Goal: Task Accomplishment & Management: Manage account settings

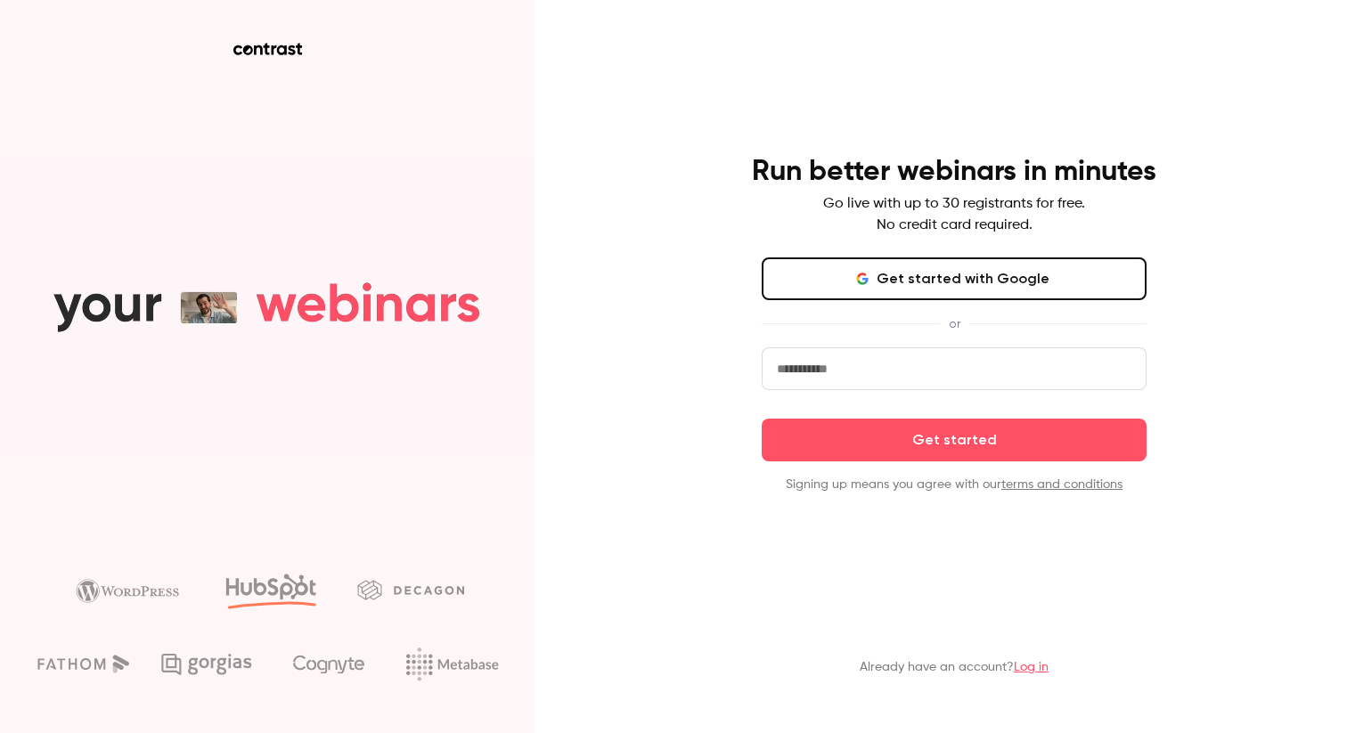
click at [912, 279] on button "Get started with Google" at bounding box center [954, 279] width 385 height 43
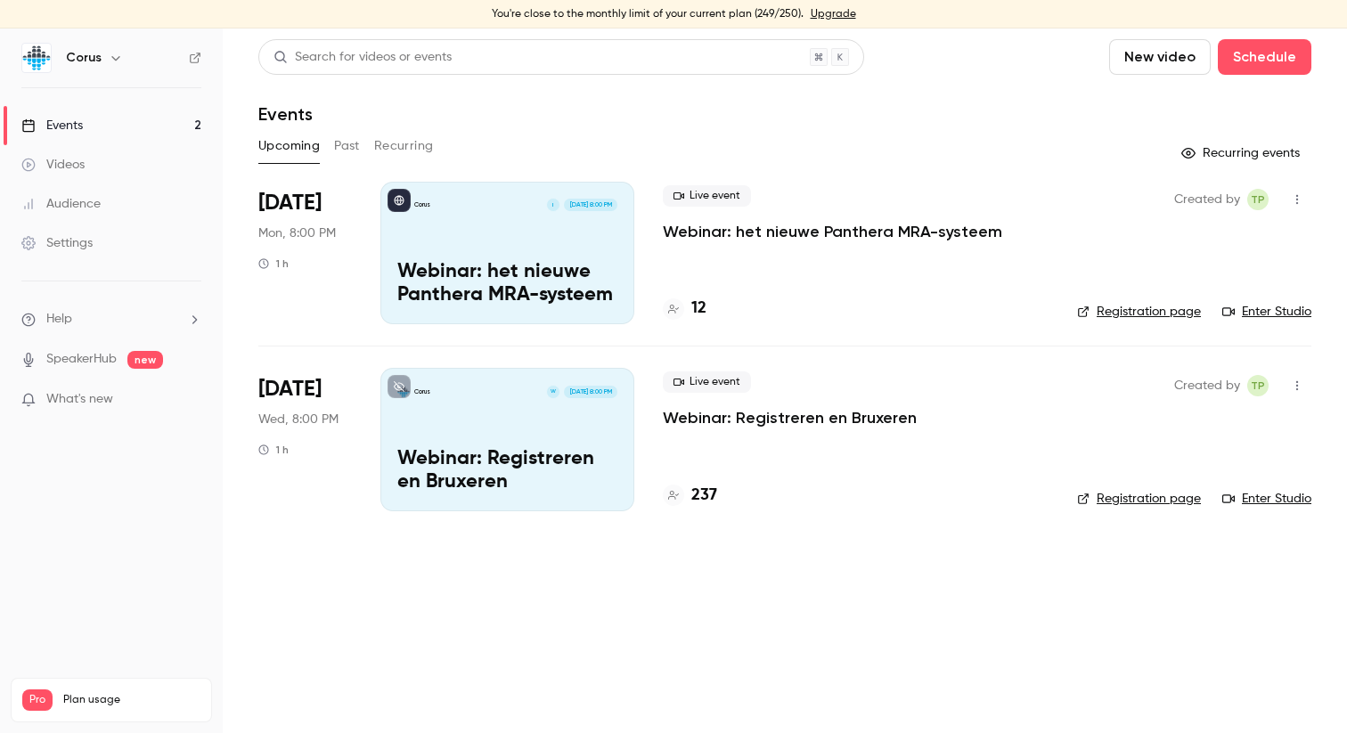
click at [97, 57] on h6 "Corus" at bounding box center [84, 58] width 36 height 18
click at [109, 58] on icon "button" at bounding box center [116, 58] width 14 height 14
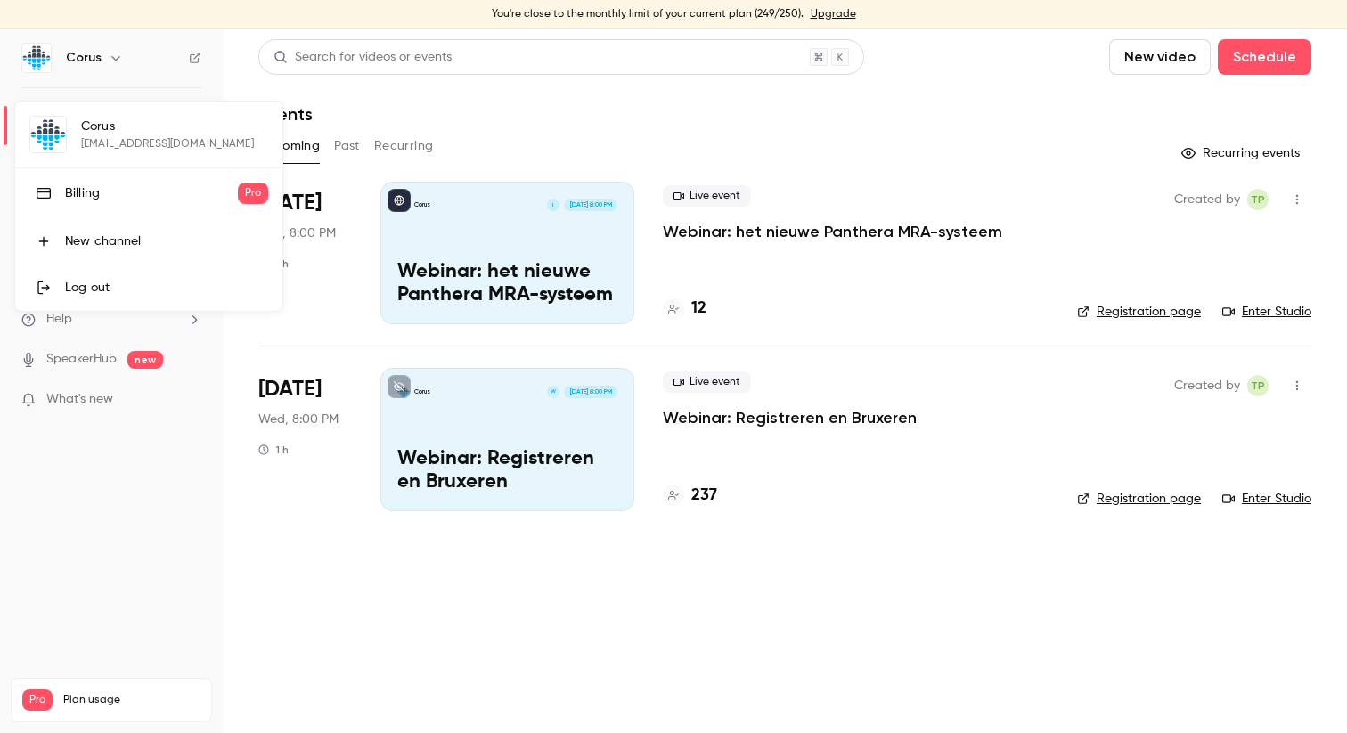
click at [824, 612] on div at bounding box center [673, 366] width 1347 height 733
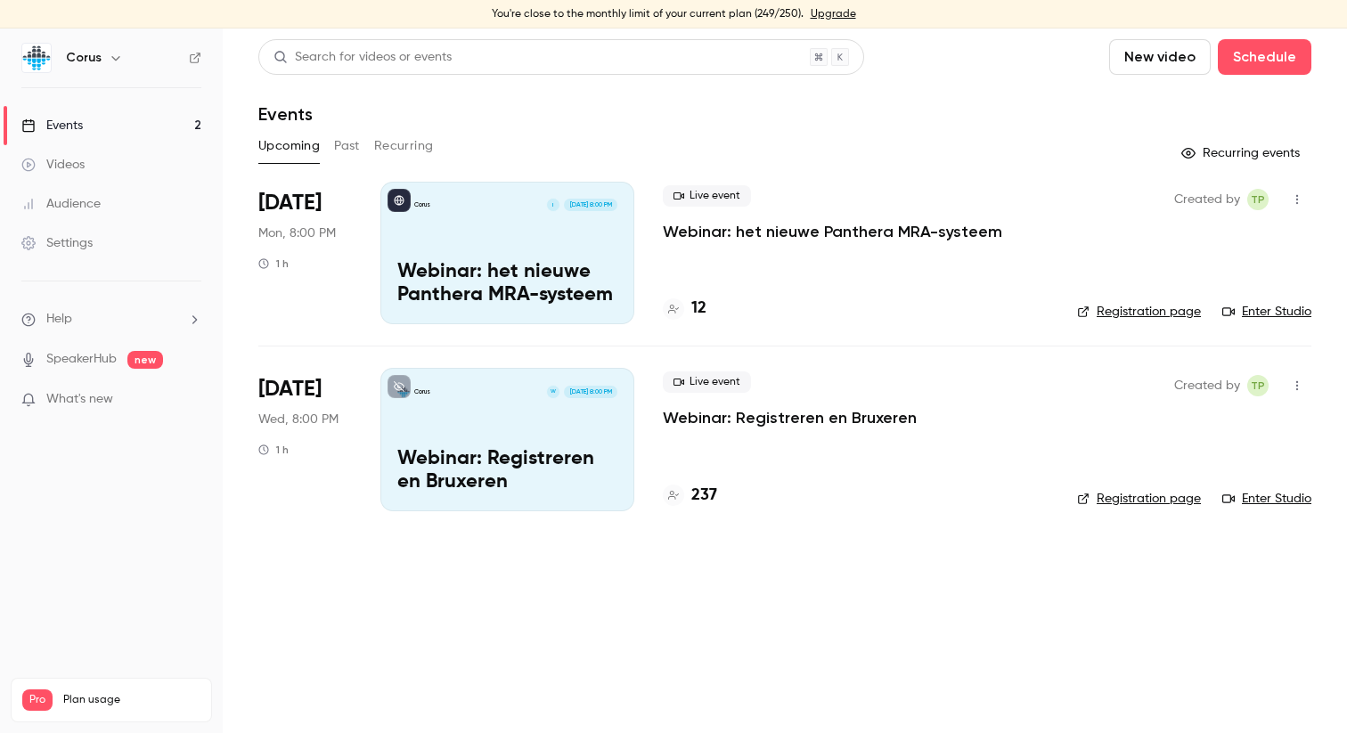
click at [740, 420] on p "Webinar: Registreren en Bruxeren" at bounding box center [790, 417] width 254 height 21
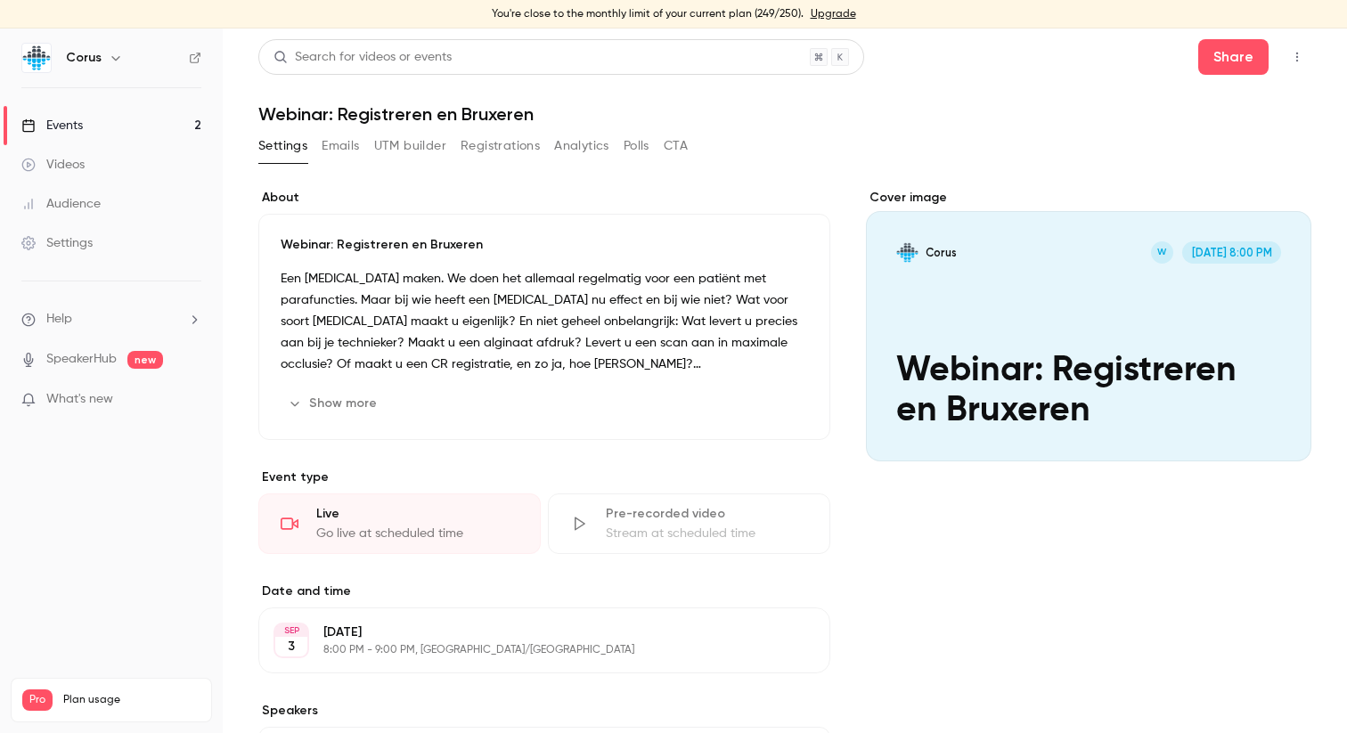
click at [590, 148] on button "Analytics" at bounding box center [581, 146] width 55 height 29
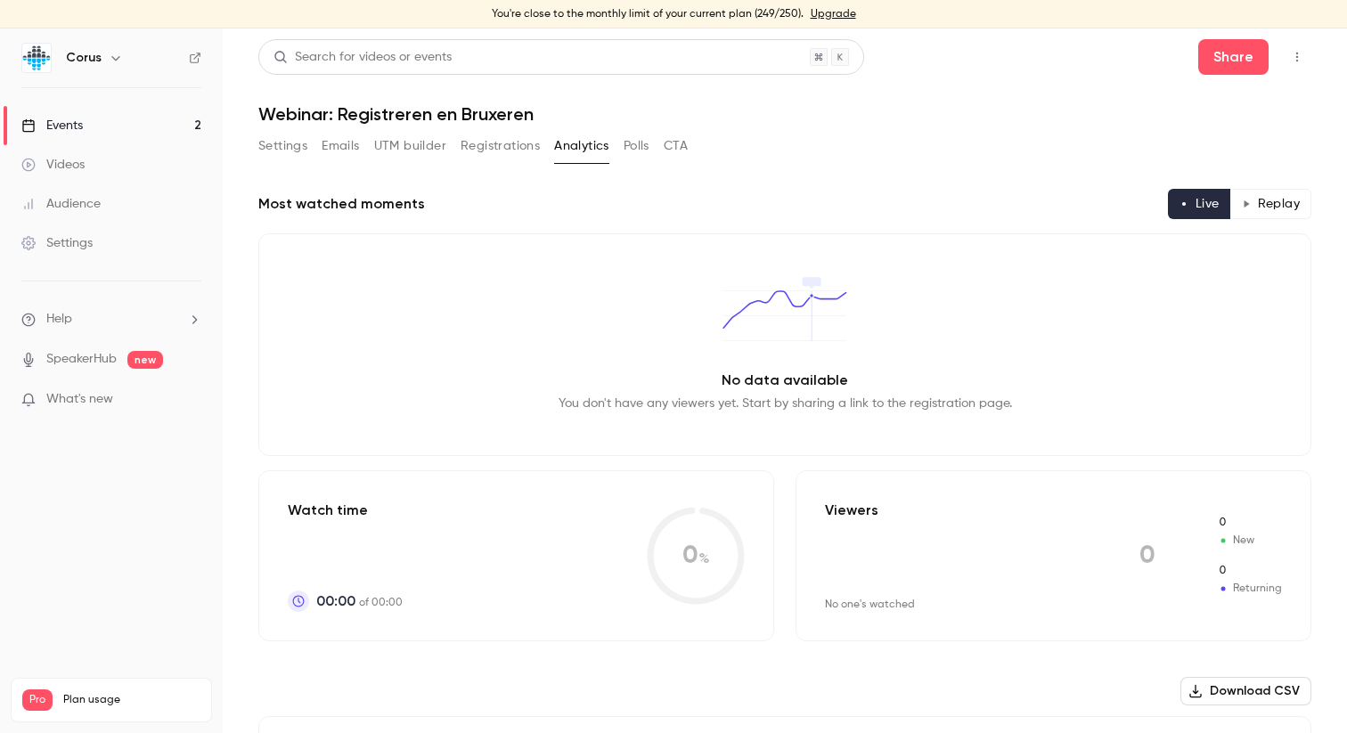
click at [501, 148] on button "Registrations" at bounding box center [500, 146] width 79 height 29
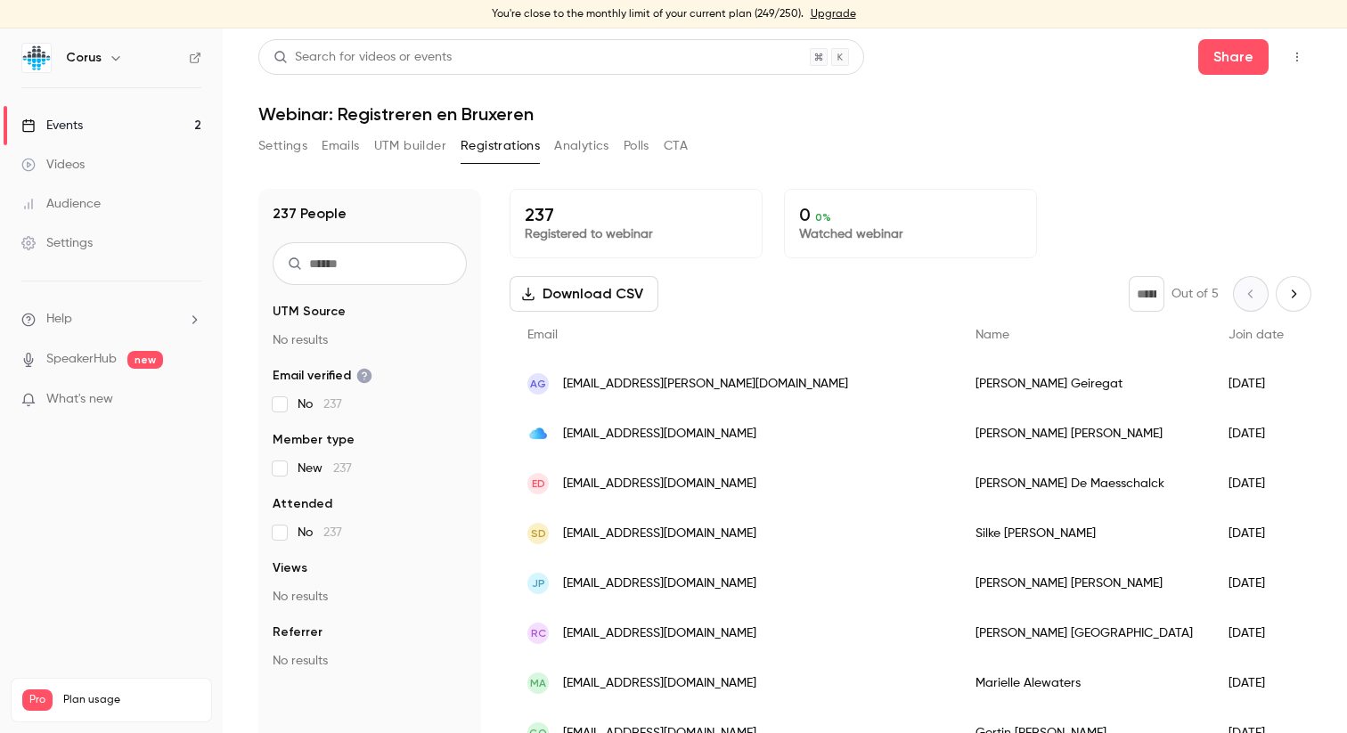
click at [616, 233] on p "Registered to webinar" at bounding box center [636, 234] width 223 height 18
click at [91, 131] on link "Events 2" at bounding box center [111, 125] width 223 height 39
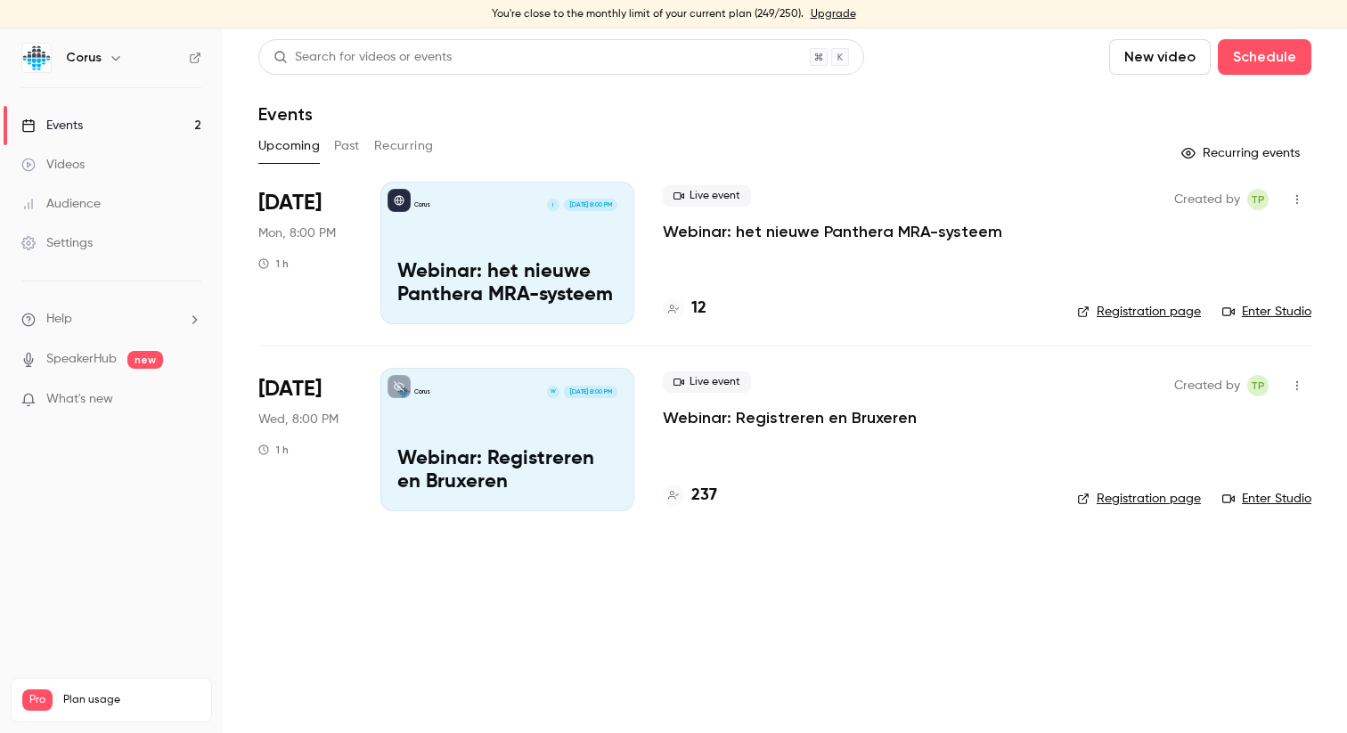
click at [450, 399] on div "Corus W [DATE] 8:00 PM Webinar: Registreren en [GEOGRAPHIC_DATA]" at bounding box center [507, 439] width 254 height 143
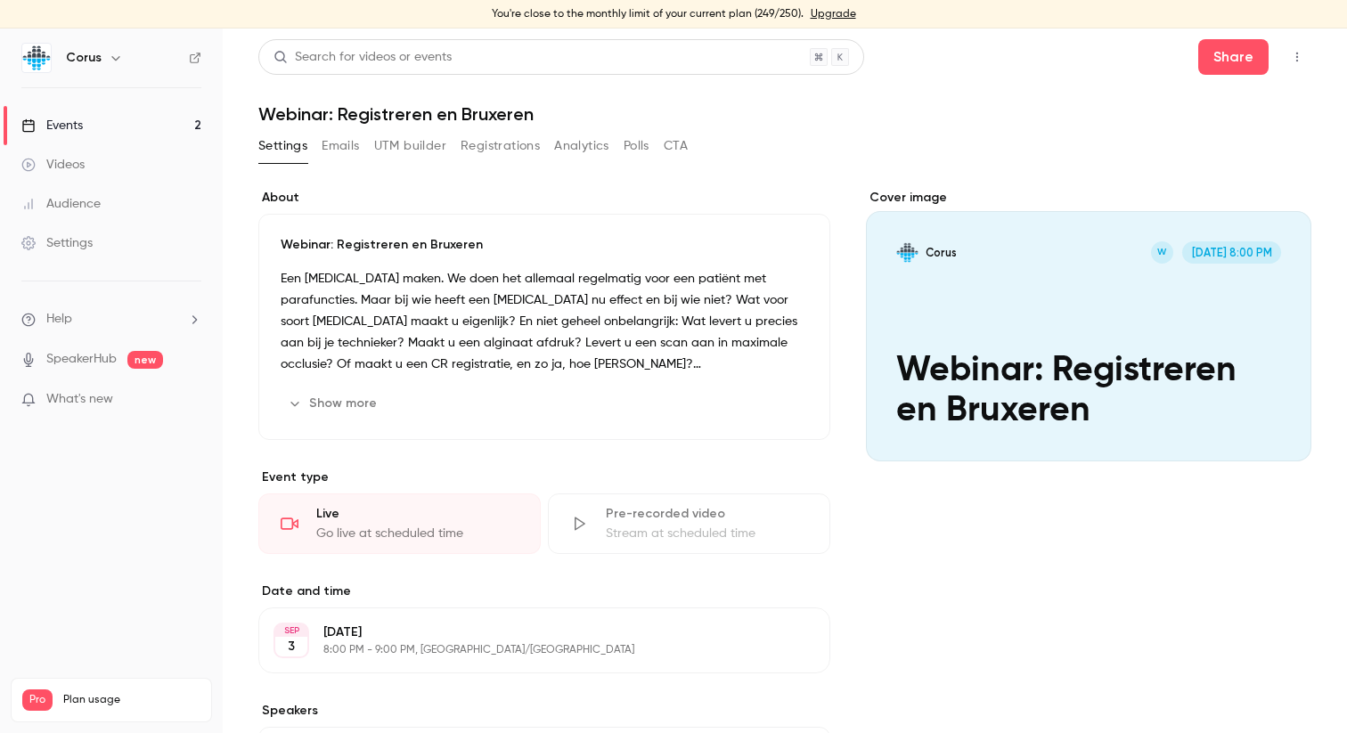
scroll to position [259, 0]
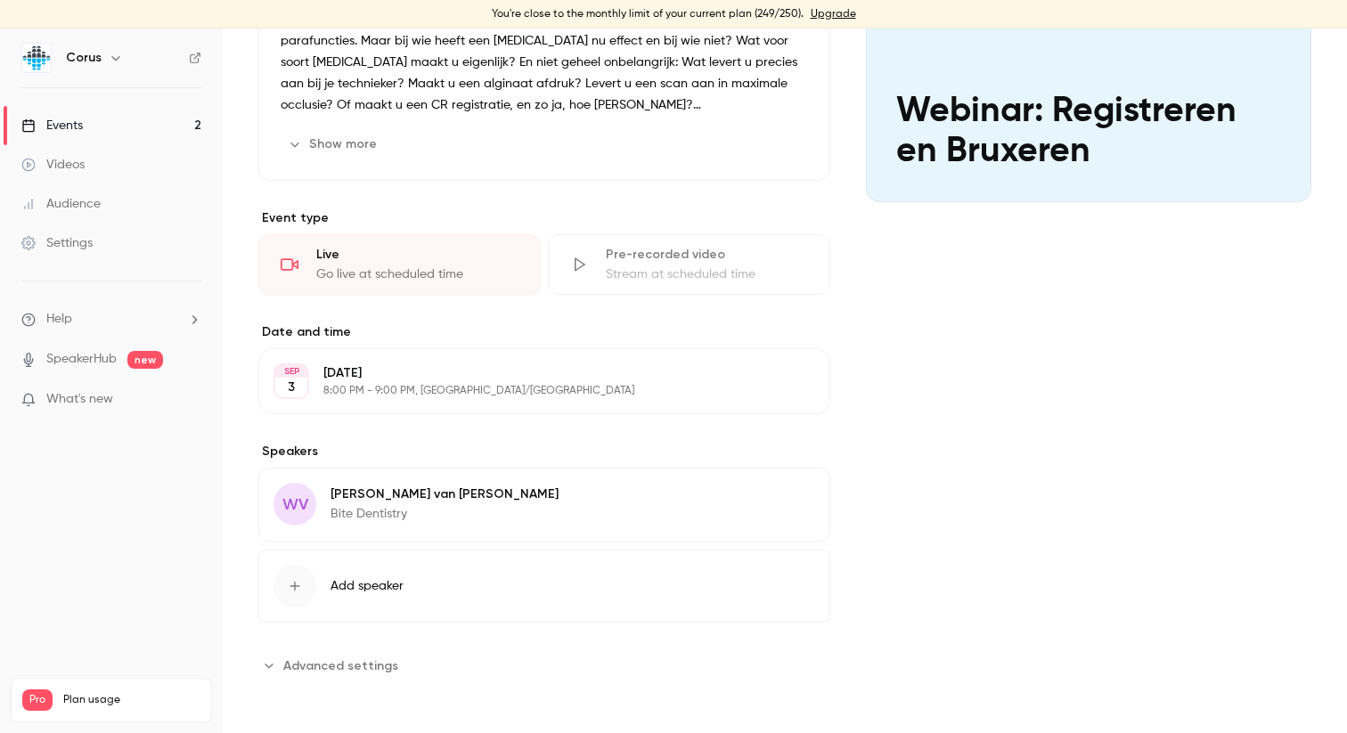
click at [365, 665] on span "Advanced settings" at bounding box center [340, 666] width 115 height 19
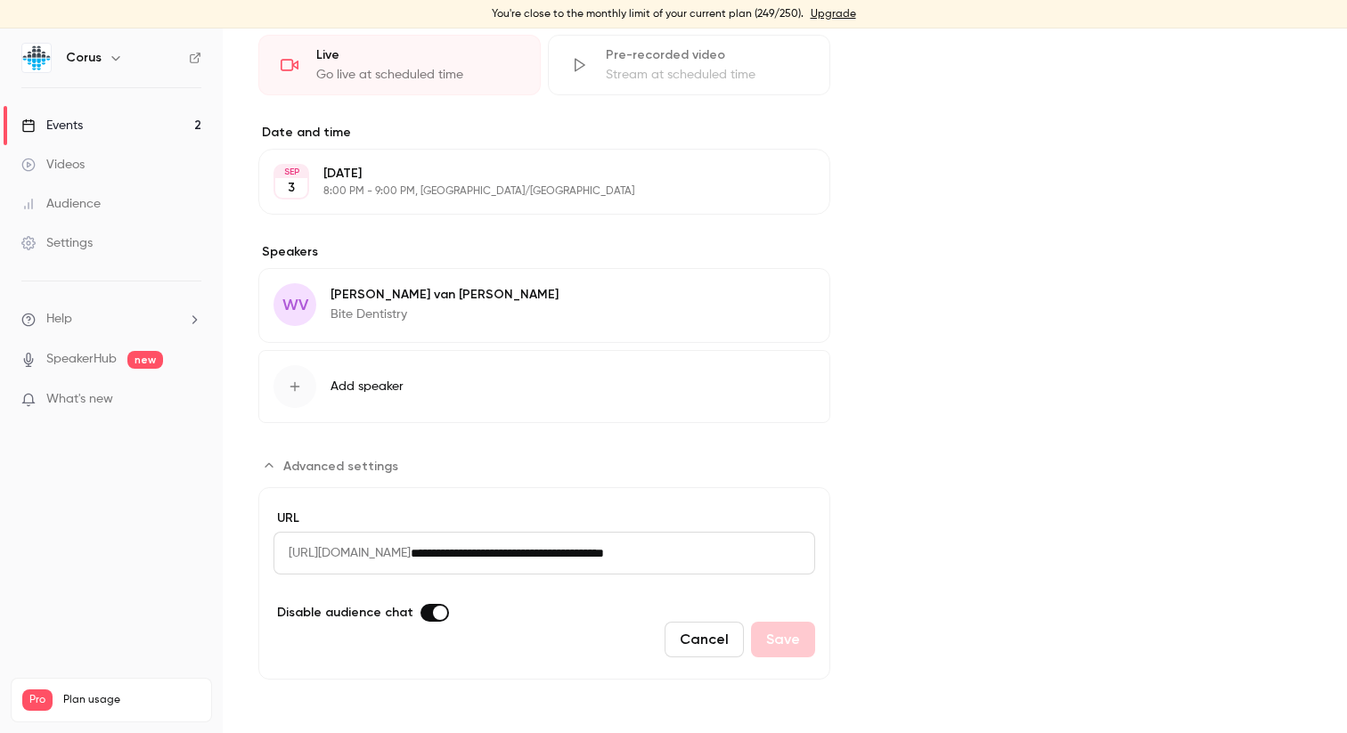
click at [411, 548] on span "[URL][DOMAIN_NAME]" at bounding box center [342, 553] width 137 height 43
drag, startPoint x: 768, startPoint y: 557, endPoint x: 290, endPoint y: 550, distance: 477.6
click at [290, 550] on div "**********" at bounding box center [545, 553] width 542 height 43
drag, startPoint x: 286, startPoint y: 554, endPoint x: 746, endPoint y: 554, distance: 459.8
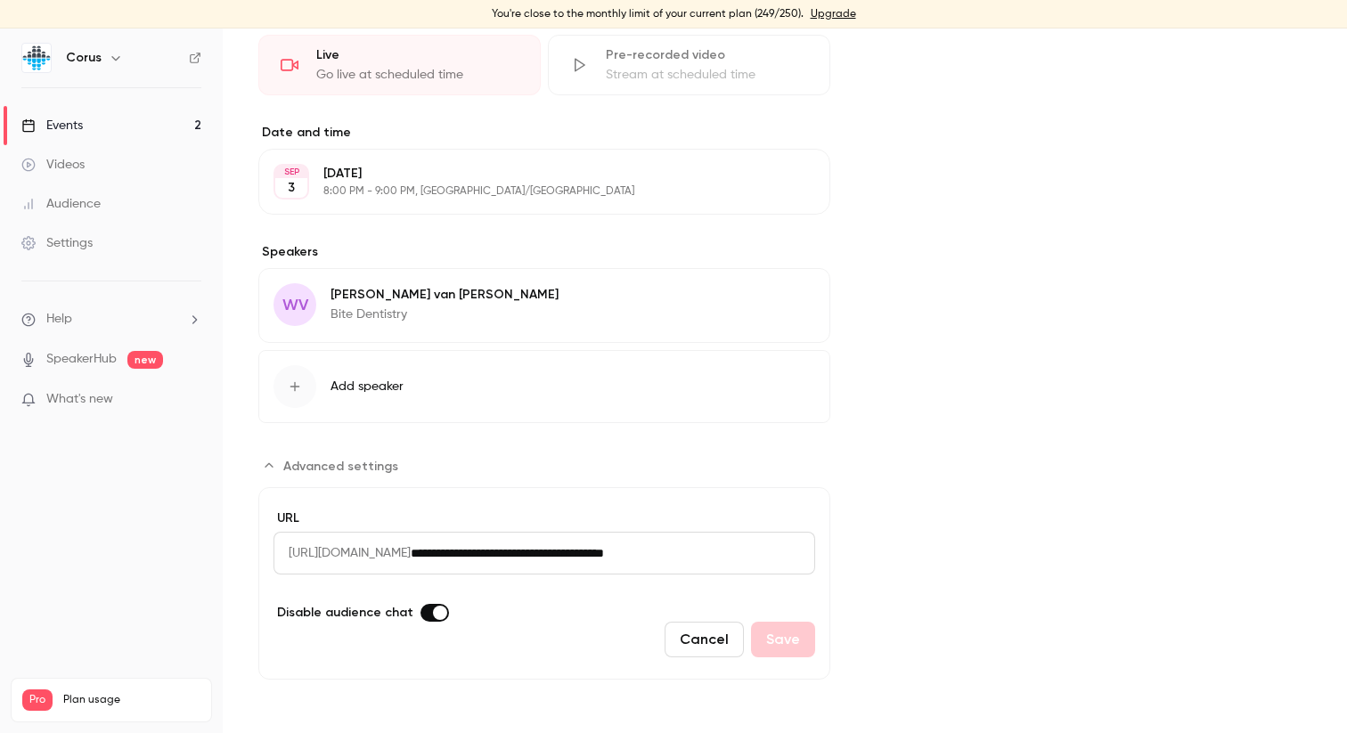
click at [746, 554] on div "**********" at bounding box center [545, 553] width 542 height 43
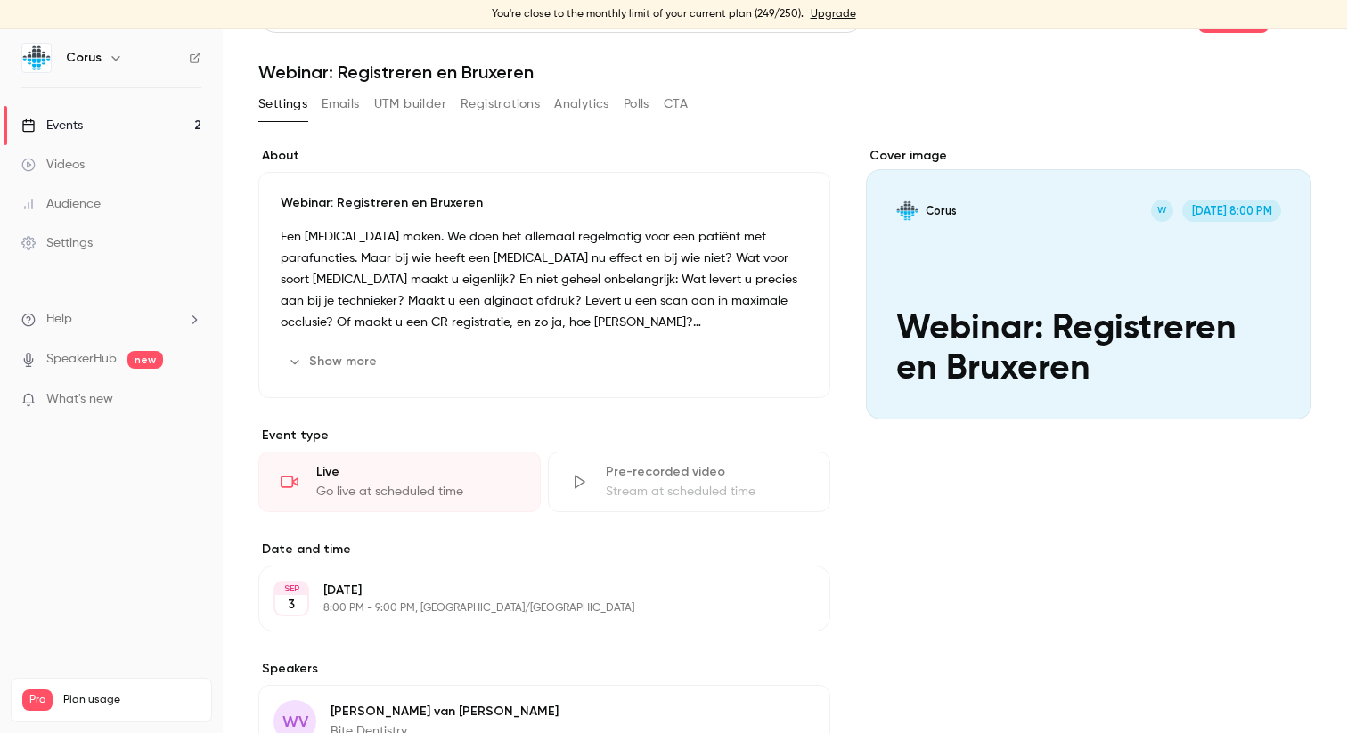
scroll to position [0, 0]
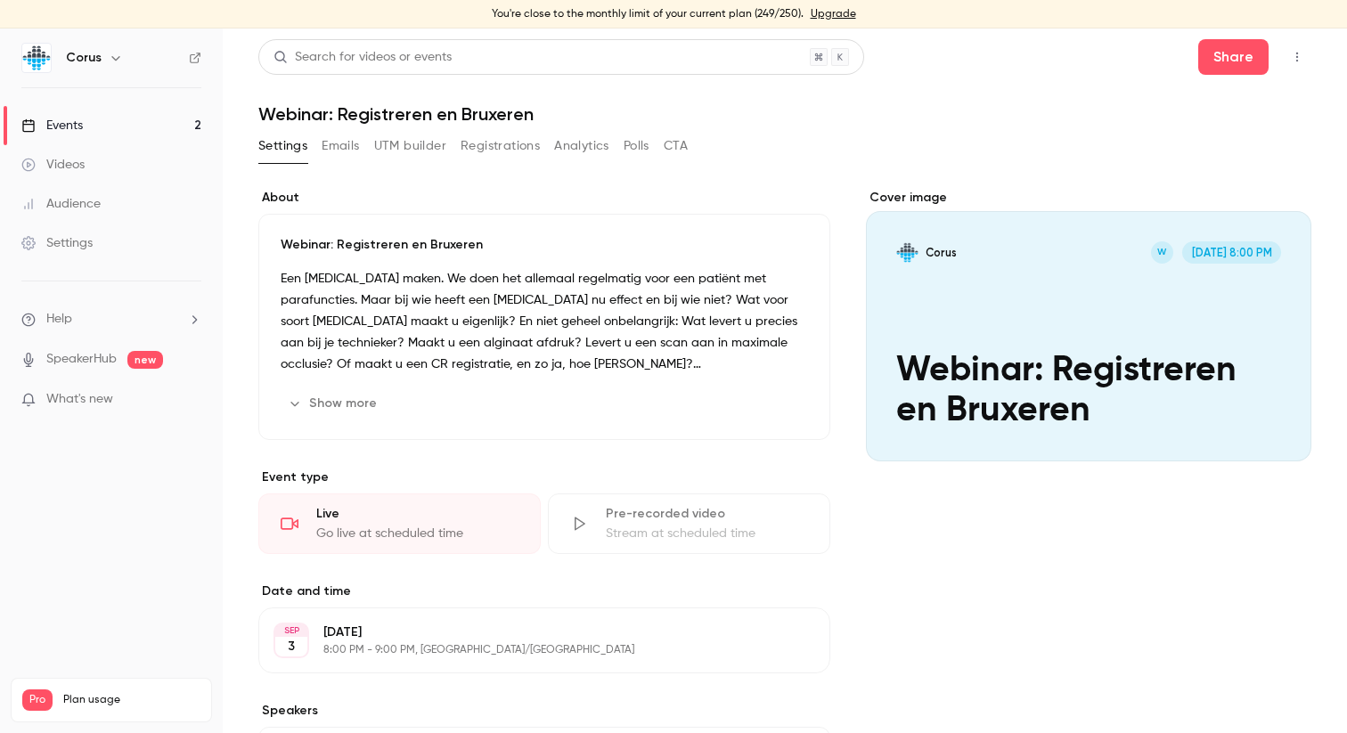
click at [348, 159] on button "Emails" at bounding box center [340, 146] width 37 height 29
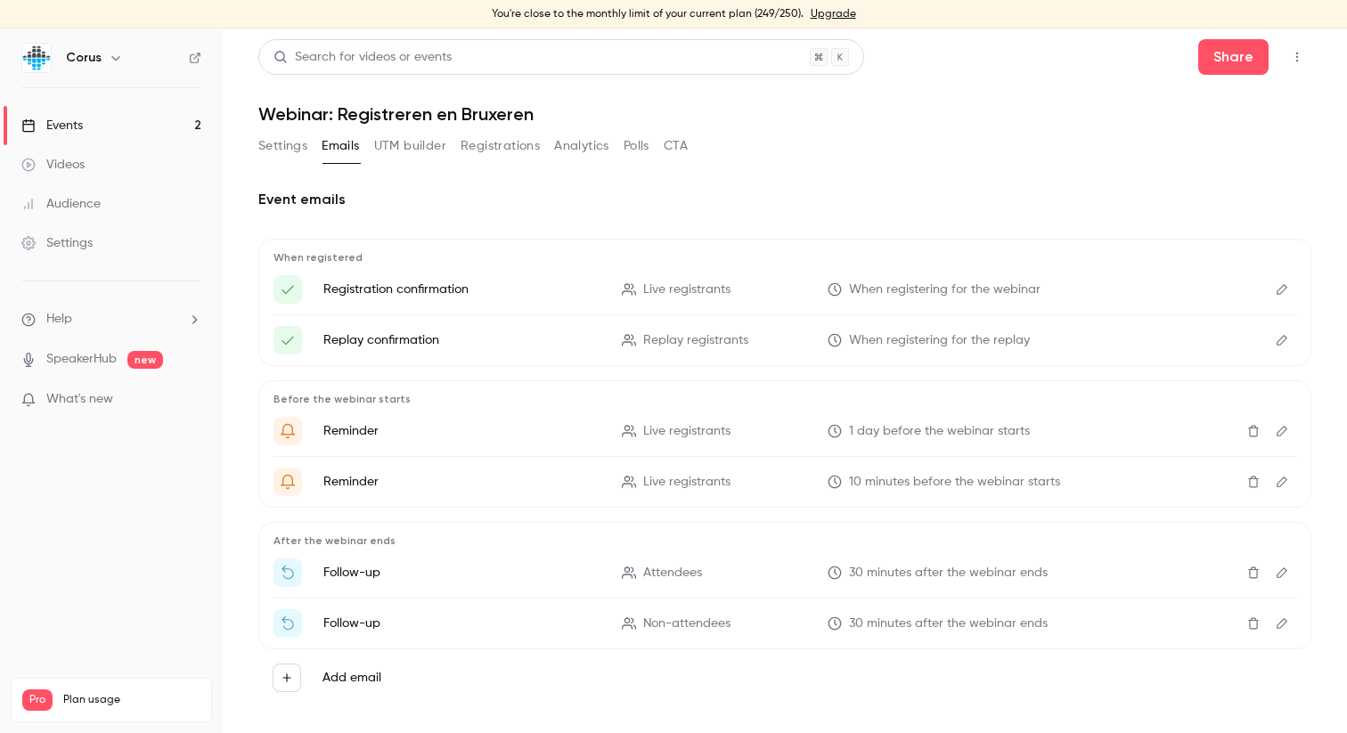
scroll to position [20, 0]
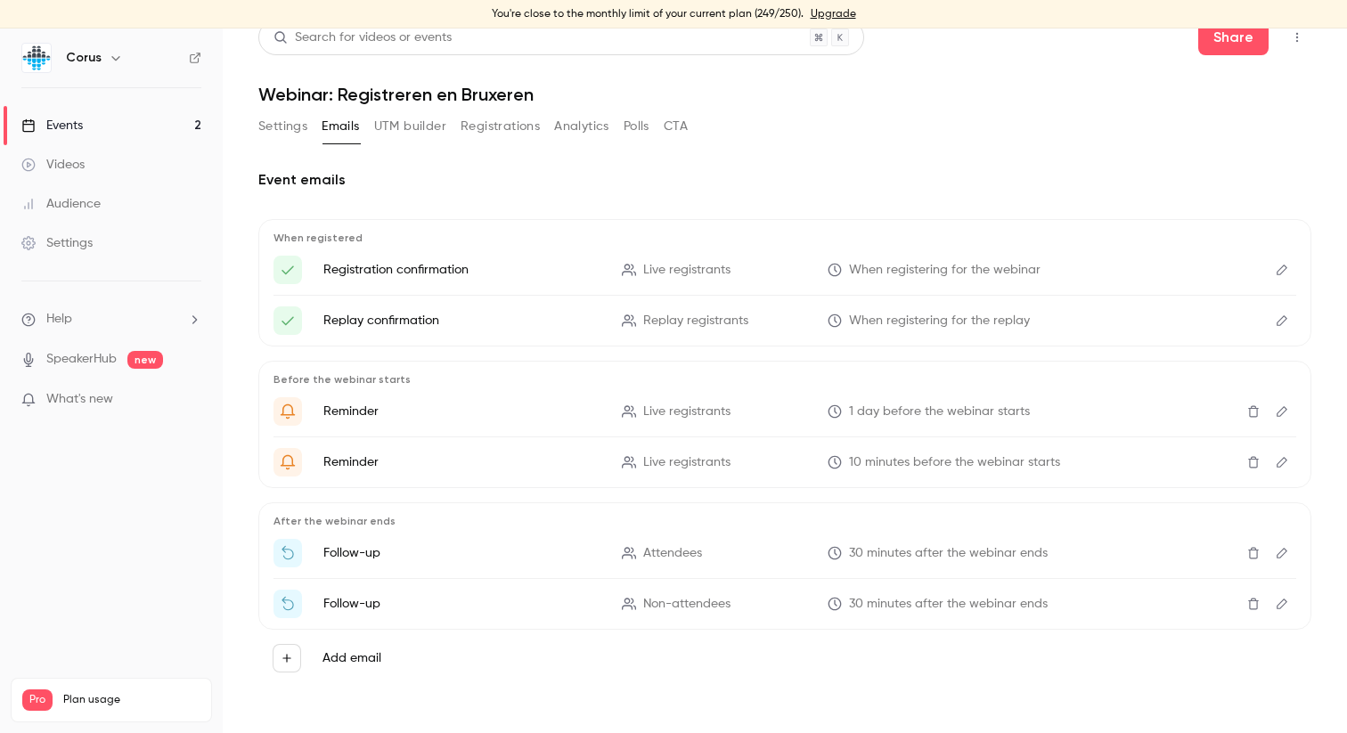
click at [884, 268] on span "When registering for the webinar" at bounding box center [945, 270] width 192 height 19
click at [869, 318] on span "When registering for the replay" at bounding box center [939, 321] width 181 height 19
click at [896, 319] on span "When registering for the replay" at bounding box center [939, 321] width 181 height 19
click at [413, 128] on button "UTM builder" at bounding box center [410, 126] width 72 height 29
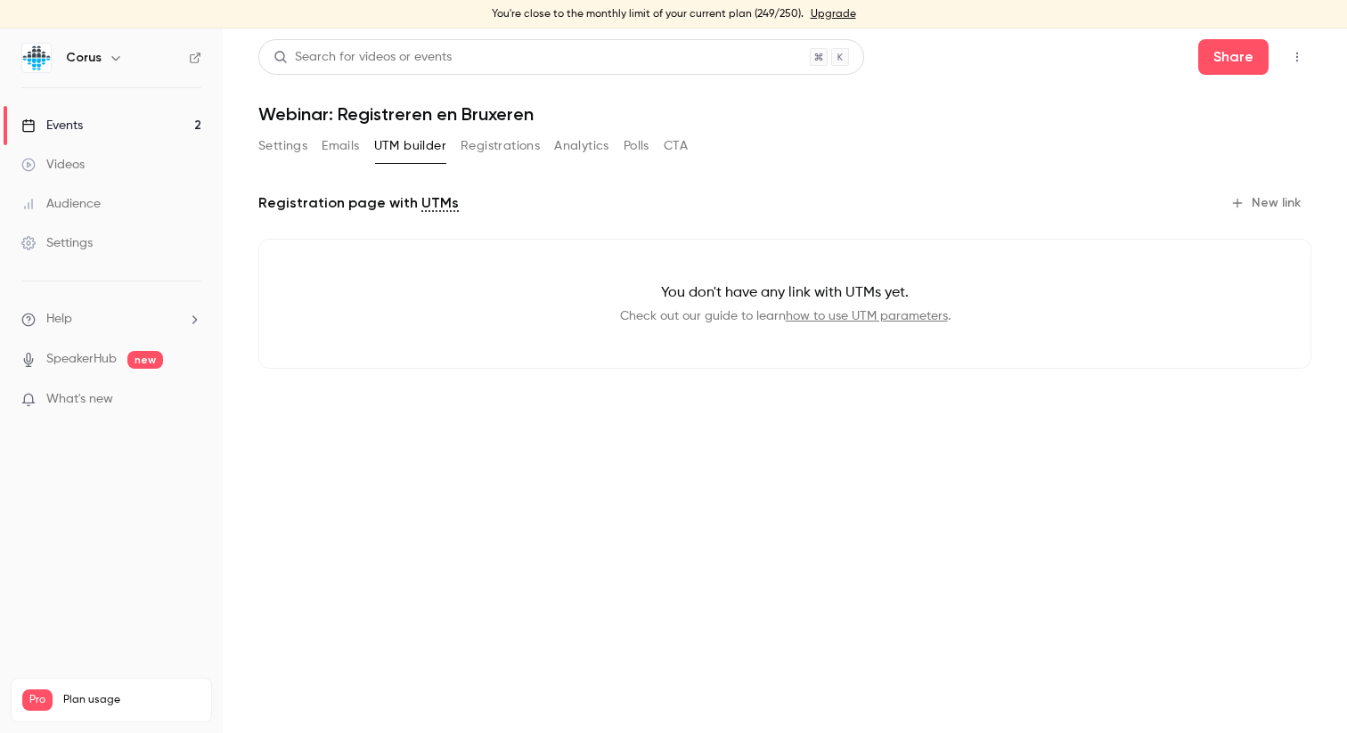
click at [504, 134] on button "Registrations" at bounding box center [500, 146] width 79 height 29
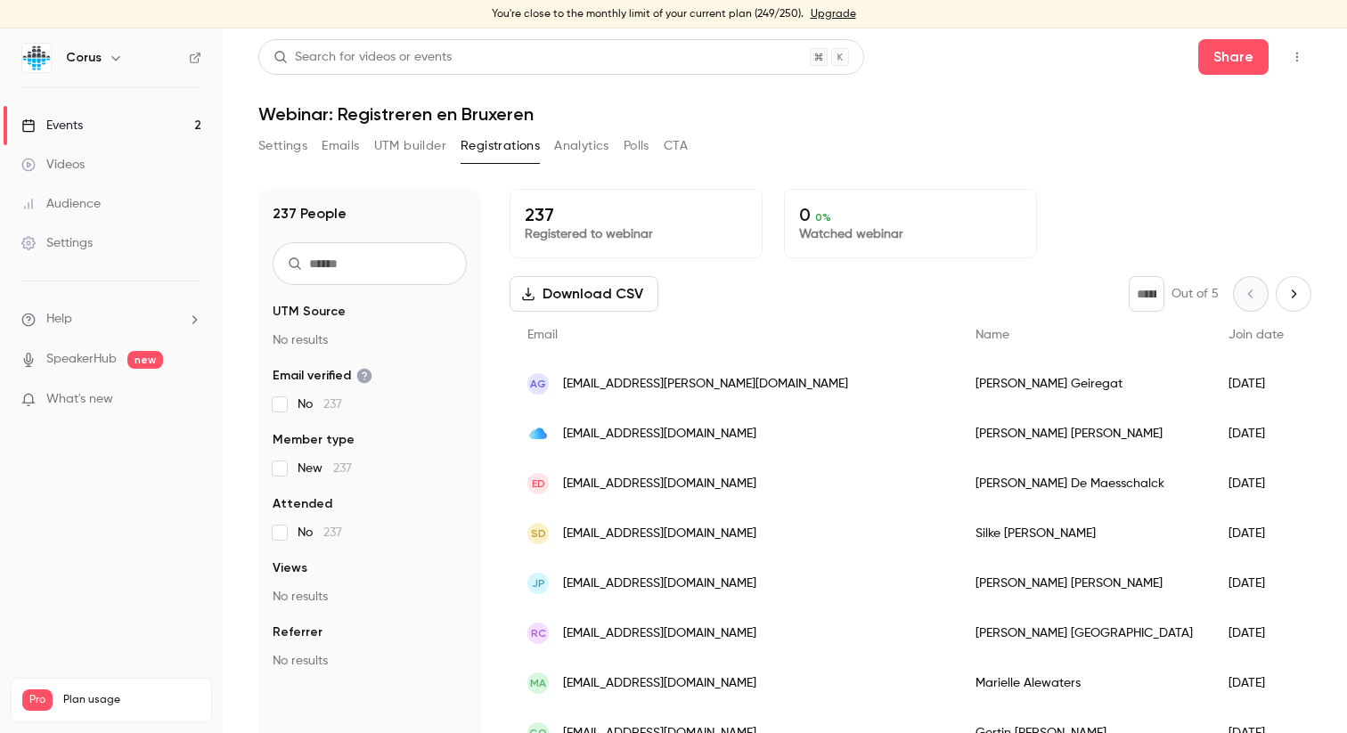
click at [620, 376] on span "[EMAIL_ADDRESS][PERSON_NAME][DOMAIN_NAME]" at bounding box center [705, 384] width 285 height 19
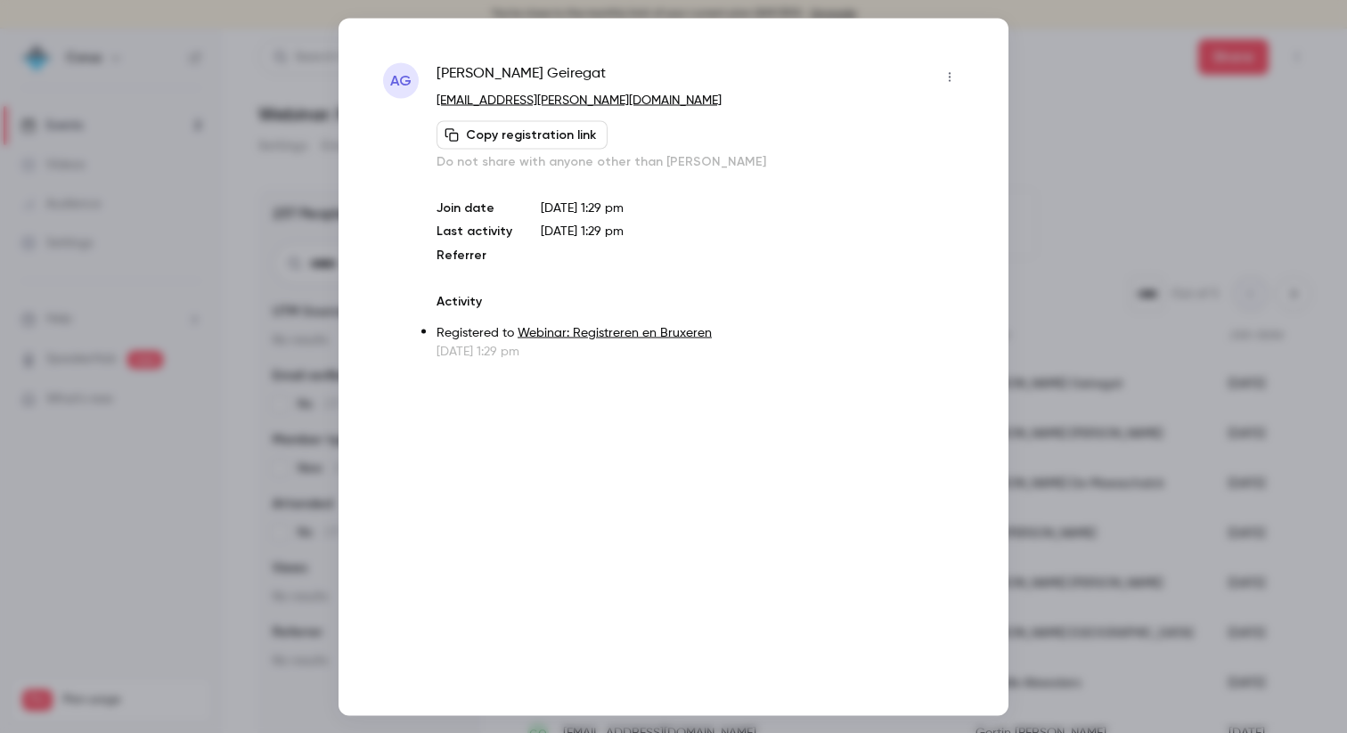
click at [604, 332] on link "Webinar: Registreren en Bruxeren" at bounding box center [615, 332] width 194 height 12
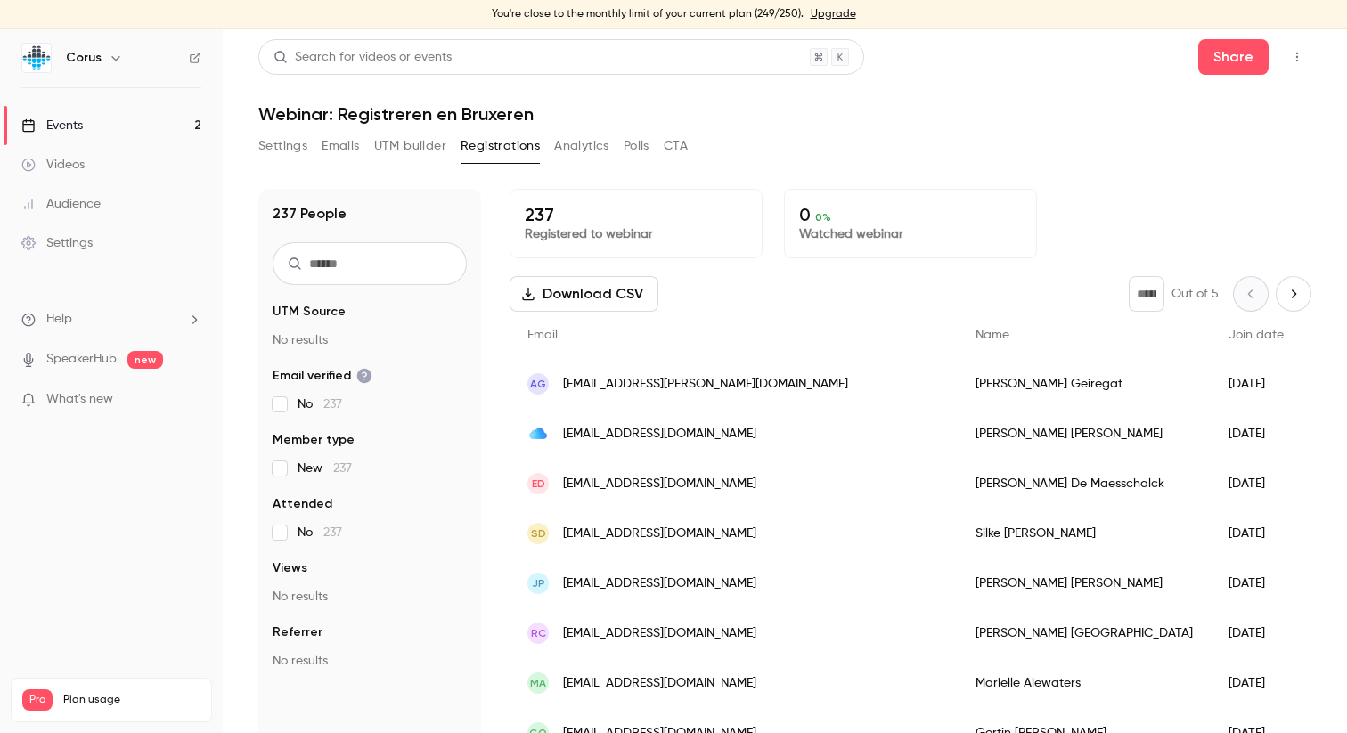
click at [205, 58] on nav "Corus Events 2 Videos Audience Settings Help SpeakerHub new What's new Pro Plan…" at bounding box center [111, 381] width 223 height 705
click at [192, 58] on icon at bounding box center [195, 58] width 12 height 12
